Goal: Task Accomplishment & Management: Manage account settings

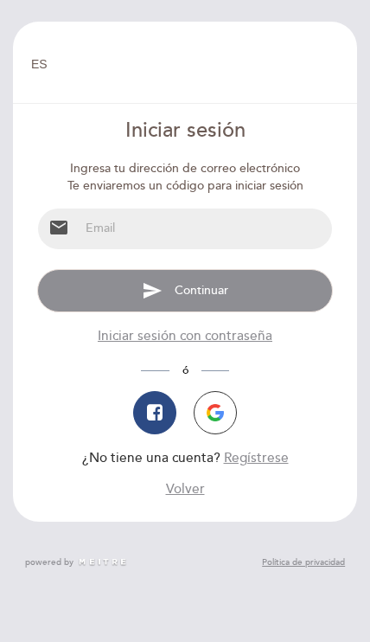
select select "es"
click at [157, 227] on input "email" at bounding box center [206, 229] width 253 height 41
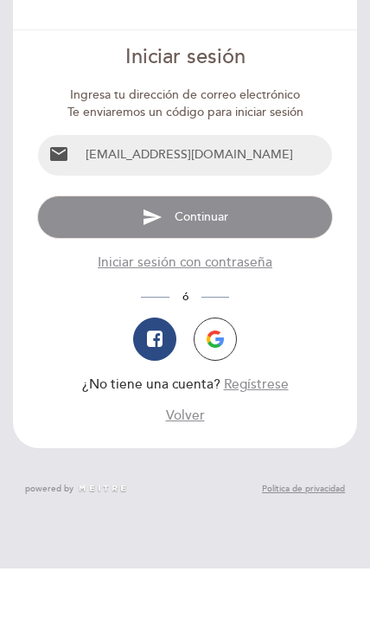
type input "[EMAIL_ADDRESS][DOMAIN_NAME]"
click at [228, 283] on span "Continuar" at bounding box center [202, 290] width 54 height 15
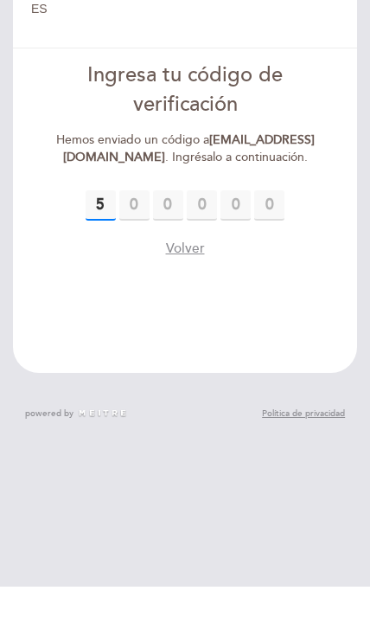
type input "5"
type input "6"
type input "4"
type input "5"
type input "2"
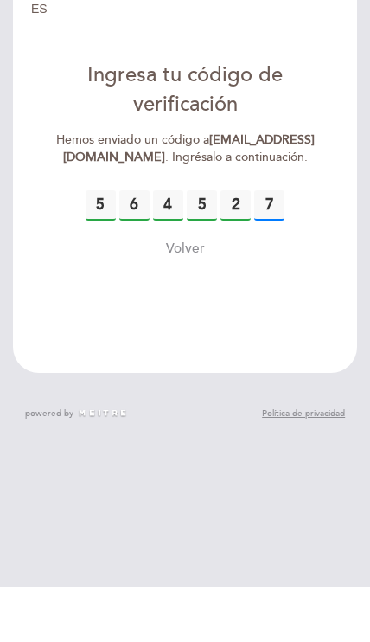
type input "7"
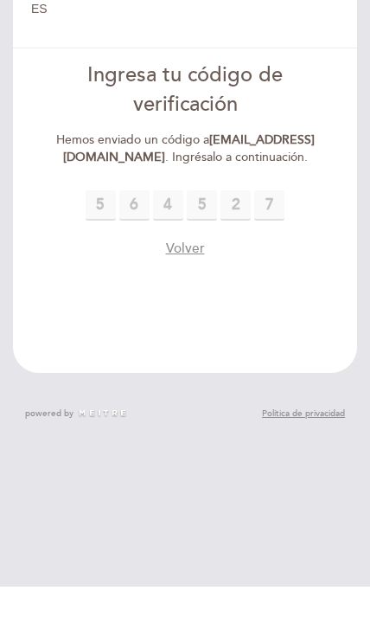
scroll to position [55, 0]
